Goal: Task Accomplishment & Management: Manage account settings

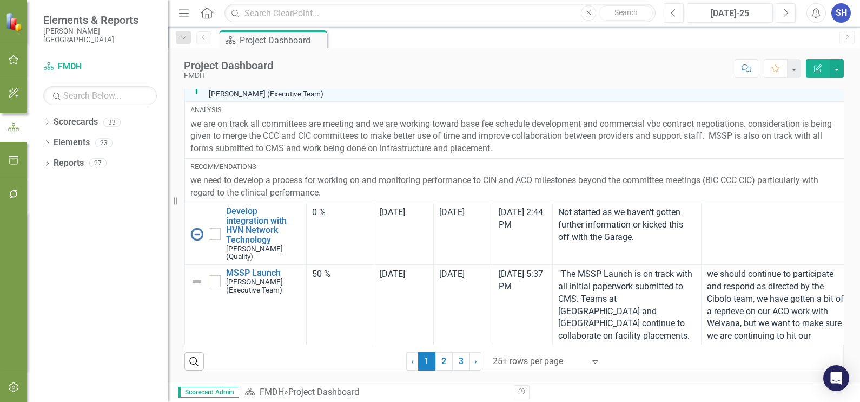
scroll to position [804, 0]
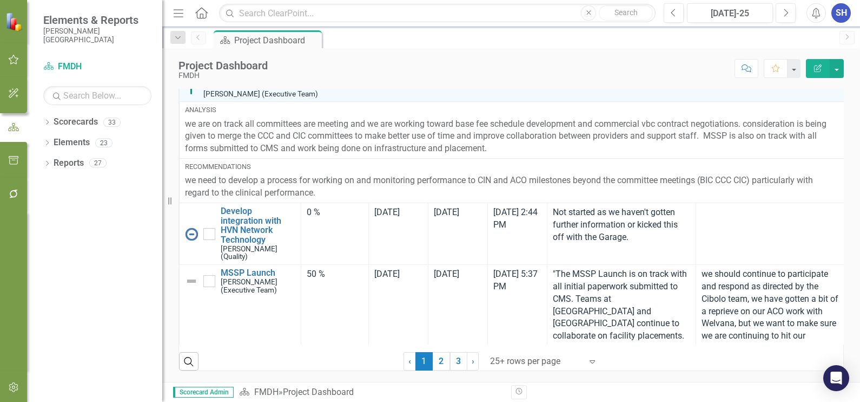
drag, startPoint x: 168, startPoint y: 205, endPoint x: 97, endPoint y: 192, distance: 72.1
click at [97, 192] on div "Elements & Reports [PERSON_NAME] Deaconess Hospital Scorecard FMDH Search Dropd…" at bounding box center [81, 201] width 162 height 402
click at [13, 125] on icon "button" at bounding box center [13, 127] width 11 height 8
click at [174, 11] on icon "Menu" at bounding box center [179, 12] width 14 height 11
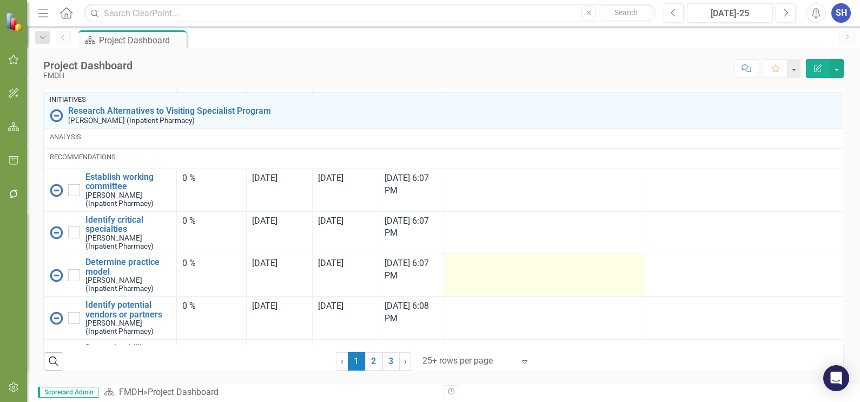
scroll to position [742, 0]
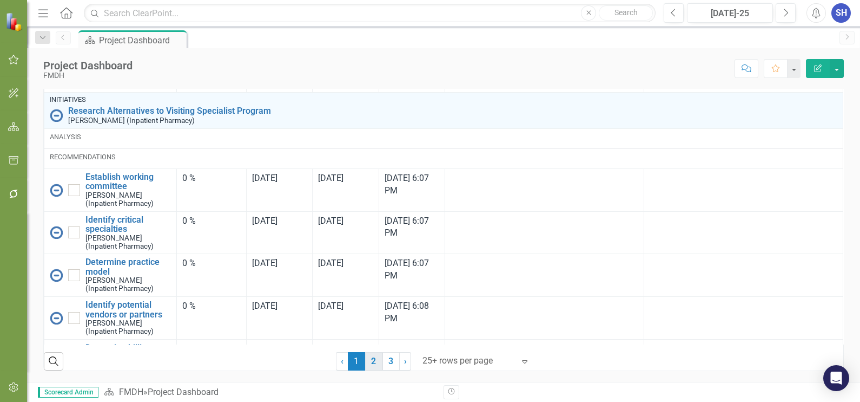
click at [368, 321] on link "2" at bounding box center [373, 361] width 17 height 18
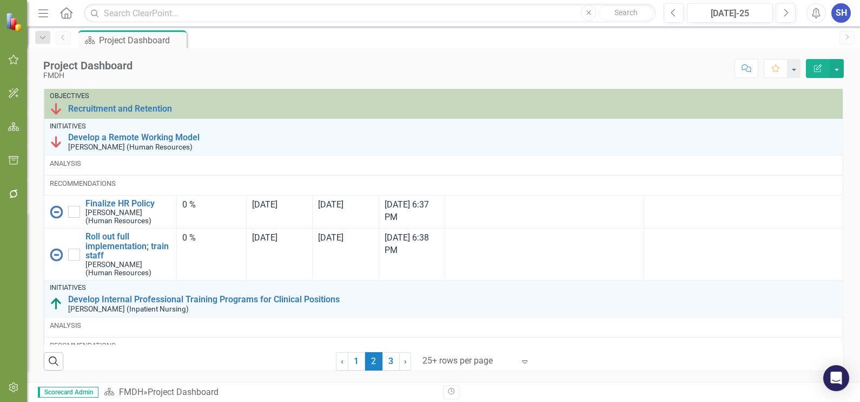
checkbox input "false"
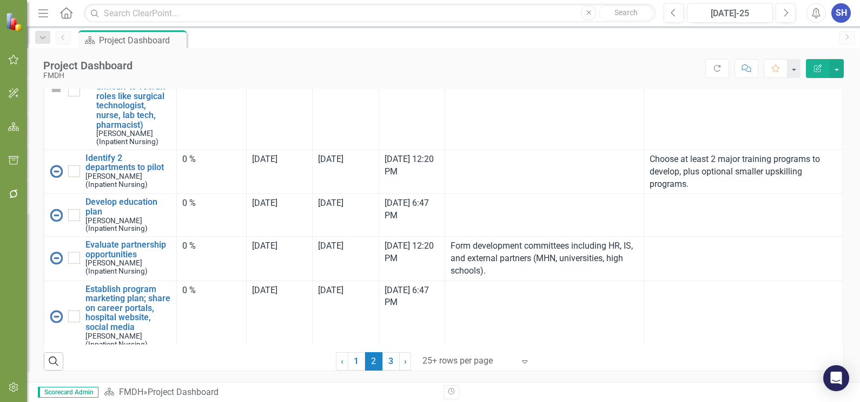
scroll to position [676, 0]
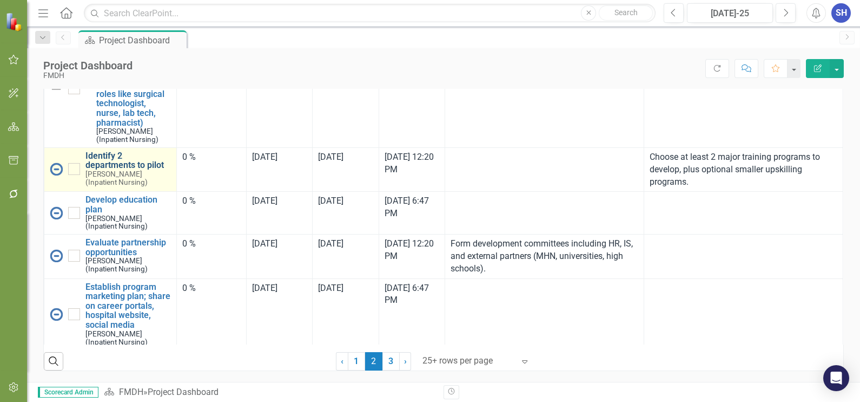
click at [118, 170] on link "Identify 2 departments to pilot" at bounding box center [127, 160] width 85 height 19
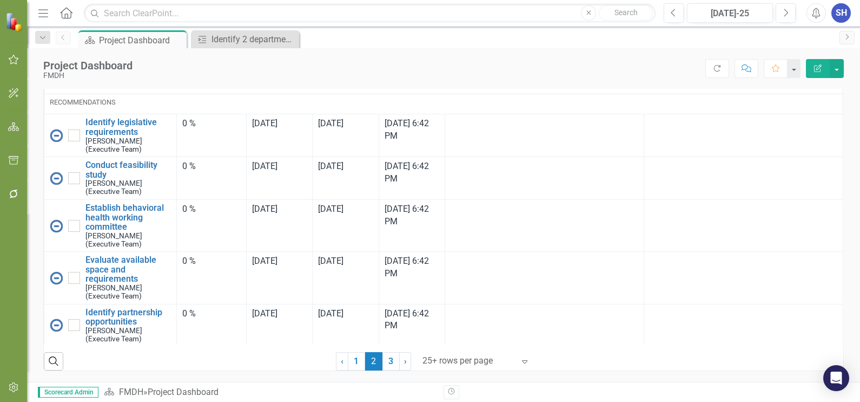
scroll to position [3617, 0]
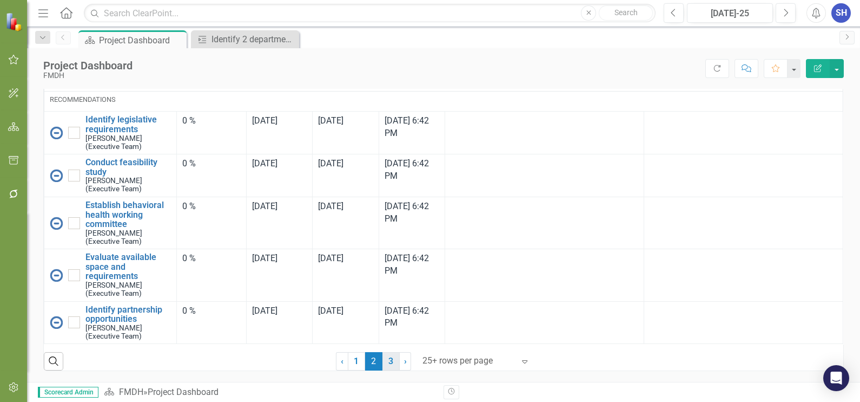
click at [387, 321] on link "3" at bounding box center [391, 361] width 17 height 18
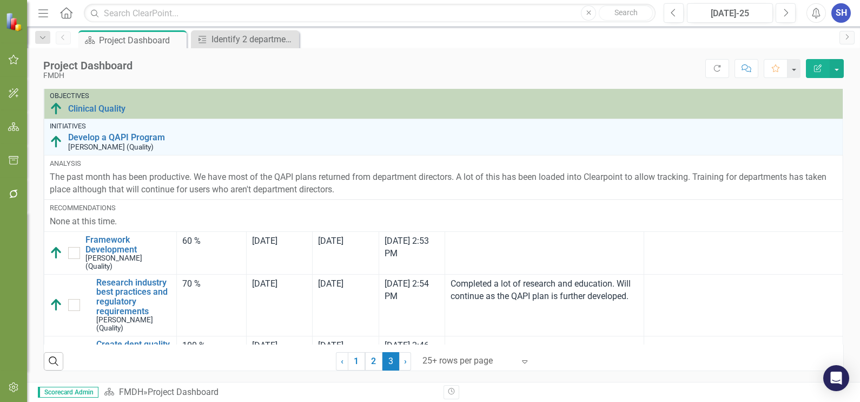
checkbox input "false"
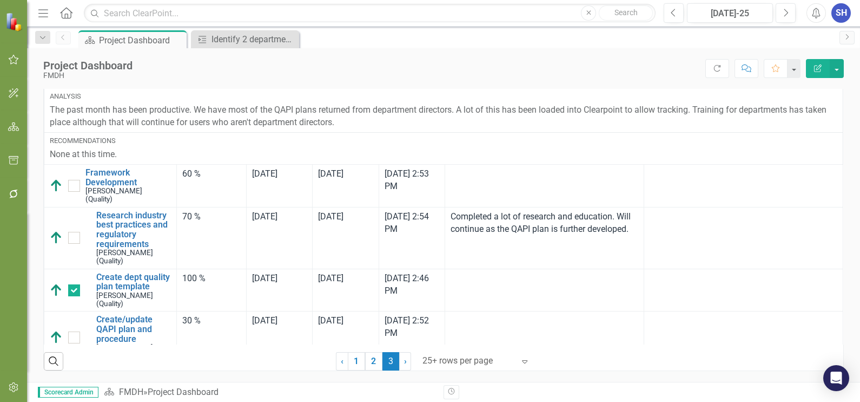
scroll to position [135, 0]
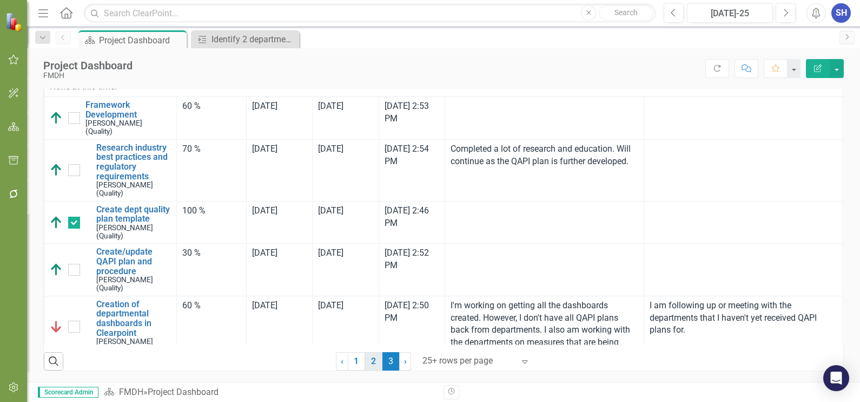
click at [373, 321] on link "2" at bounding box center [373, 361] width 17 height 18
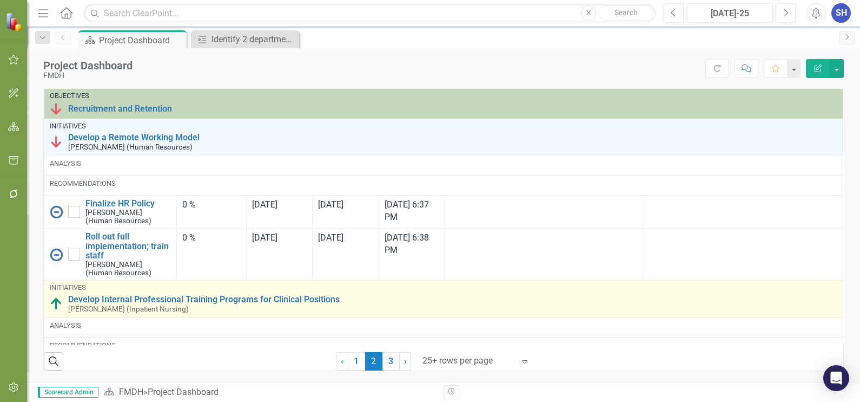
checkbox input "true"
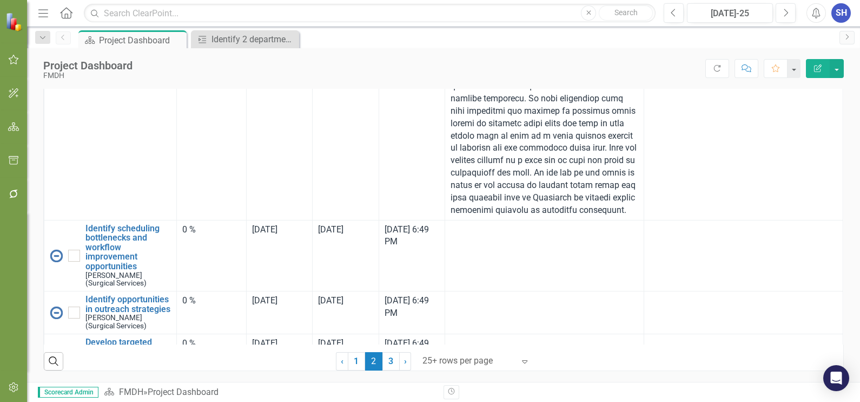
scroll to position [2638, 0]
